Goal: Check status: Check status

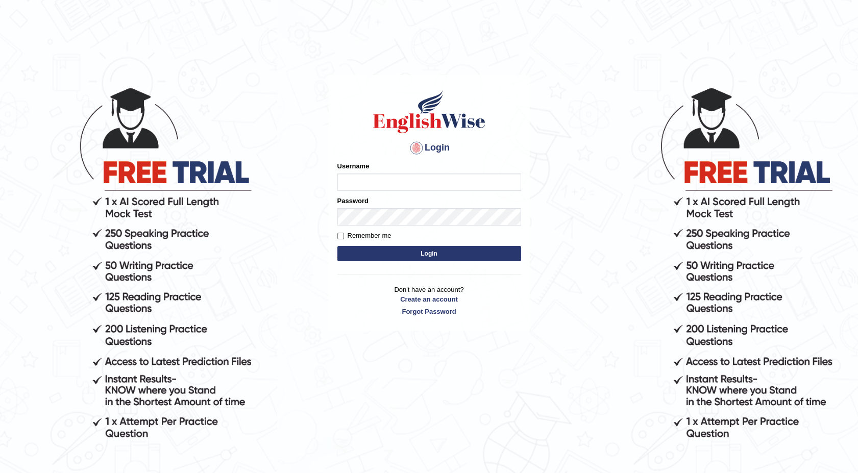
type input "maureen_parramatta"
click at [366, 254] on button "Login" at bounding box center [430, 253] width 184 height 15
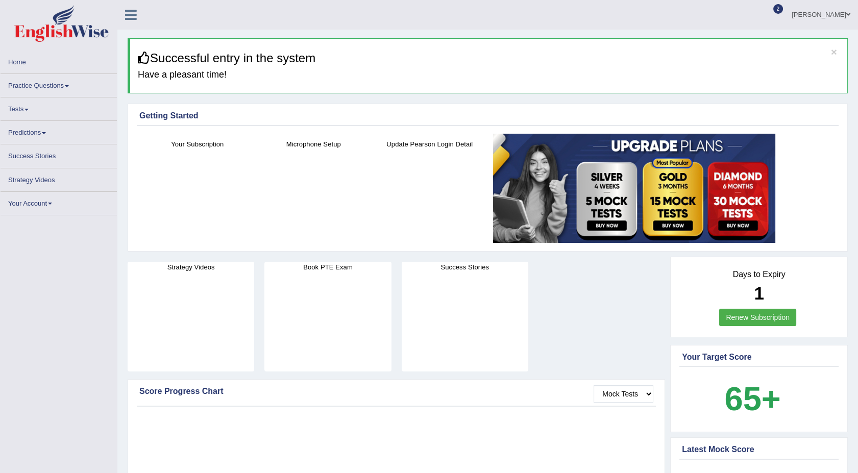
drag, startPoint x: 0, startPoint y: 0, endPoint x: 40, endPoint y: 184, distance: 188.2
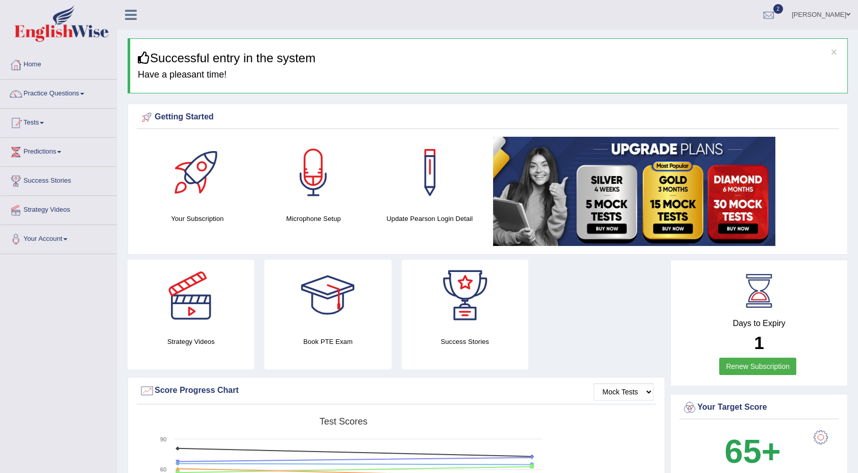
click at [45, 121] on link "Tests" at bounding box center [59, 122] width 116 height 26
click at [32, 181] on link "History" at bounding box center [66, 183] width 95 height 18
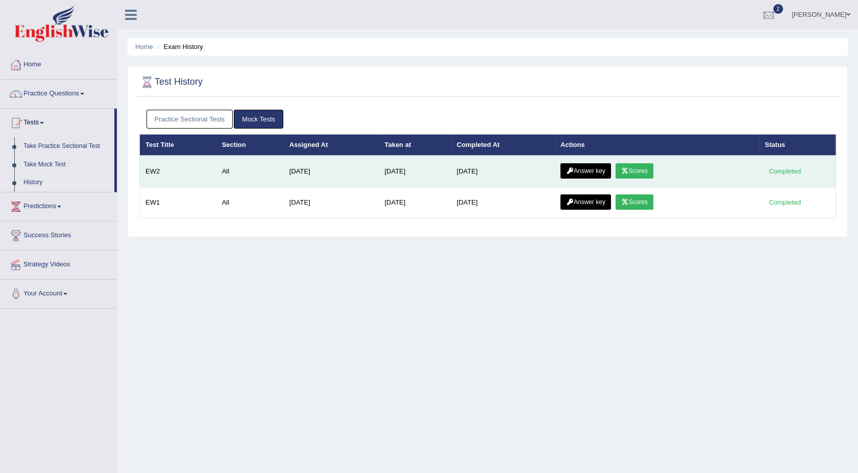
click at [637, 169] on link "Scores" at bounding box center [635, 170] width 38 height 15
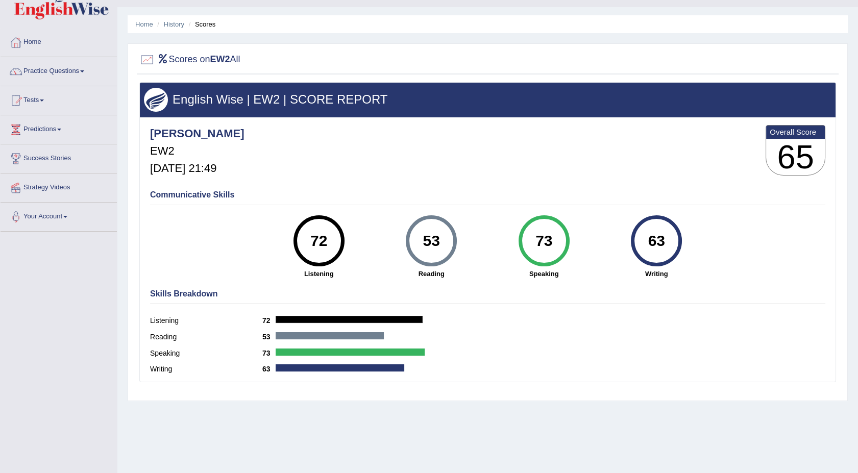
scroll to position [45, 0]
